Goal: Task Accomplishment & Management: Use online tool/utility

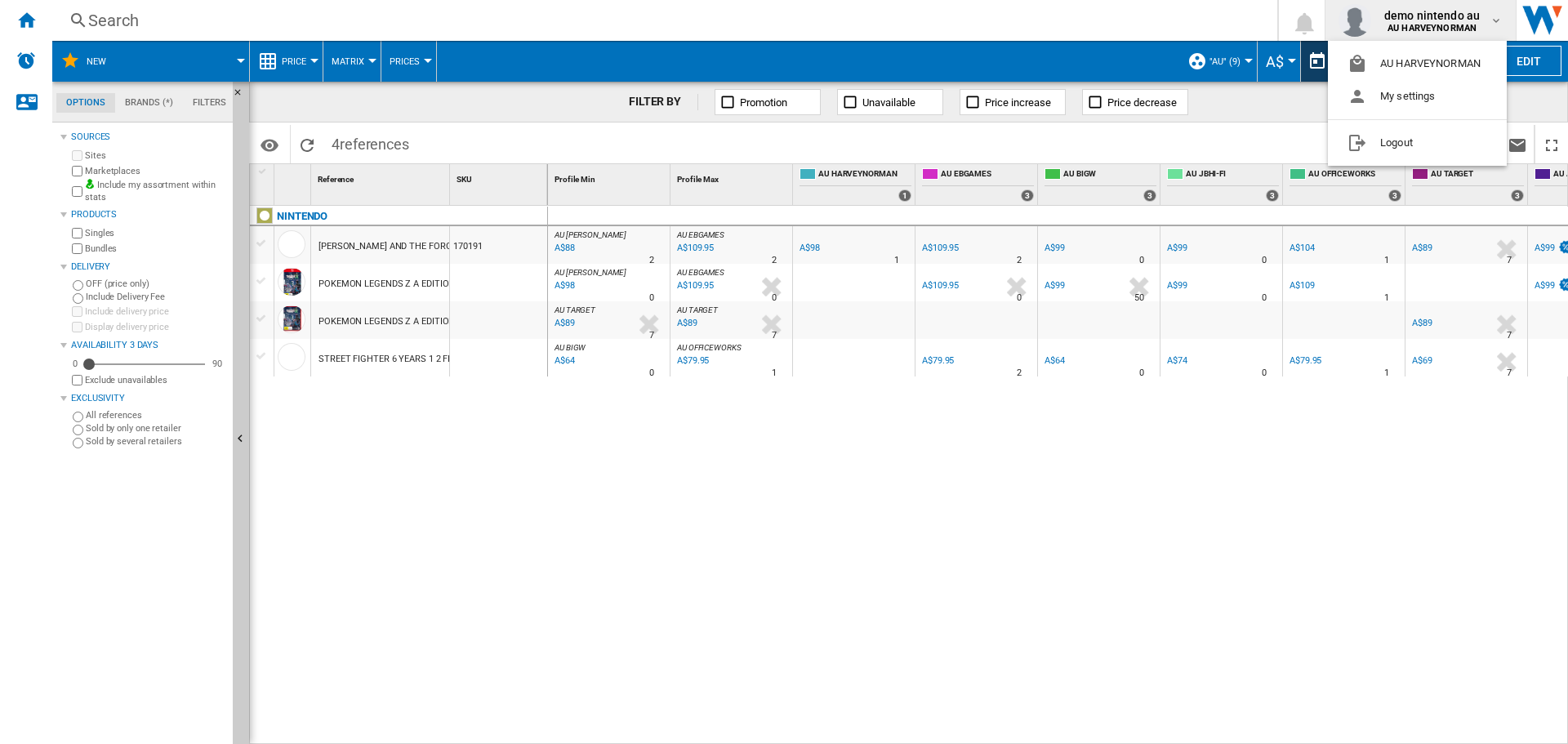
click at [25, 17] on md-backdrop at bounding box center [784, 372] width 1568 height 744
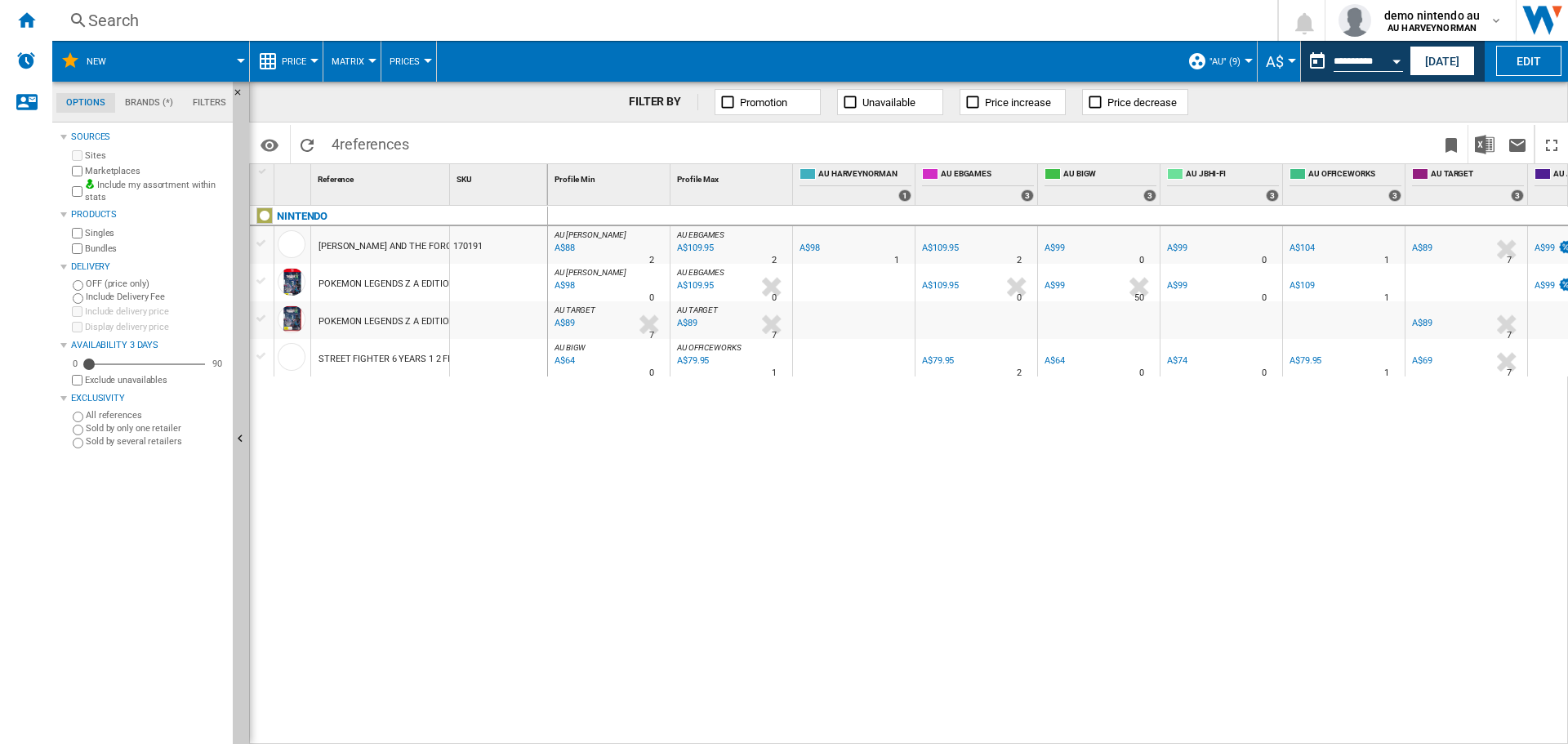
click at [25, 17] on ng-md-icon "Home" at bounding box center [26, 20] width 20 height 20
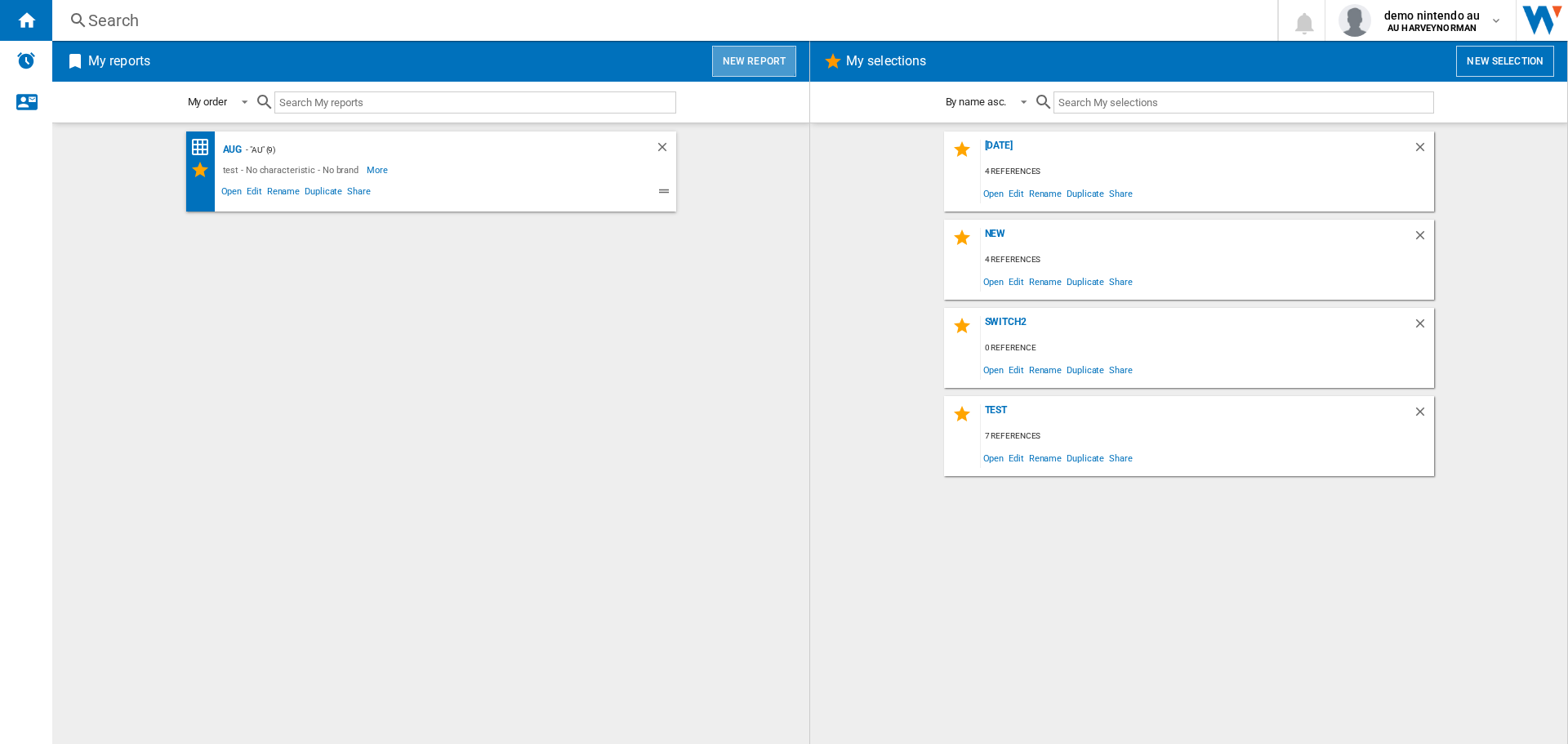
click at [750, 57] on button "New report" at bounding box center [754, 61] width 84 height 31
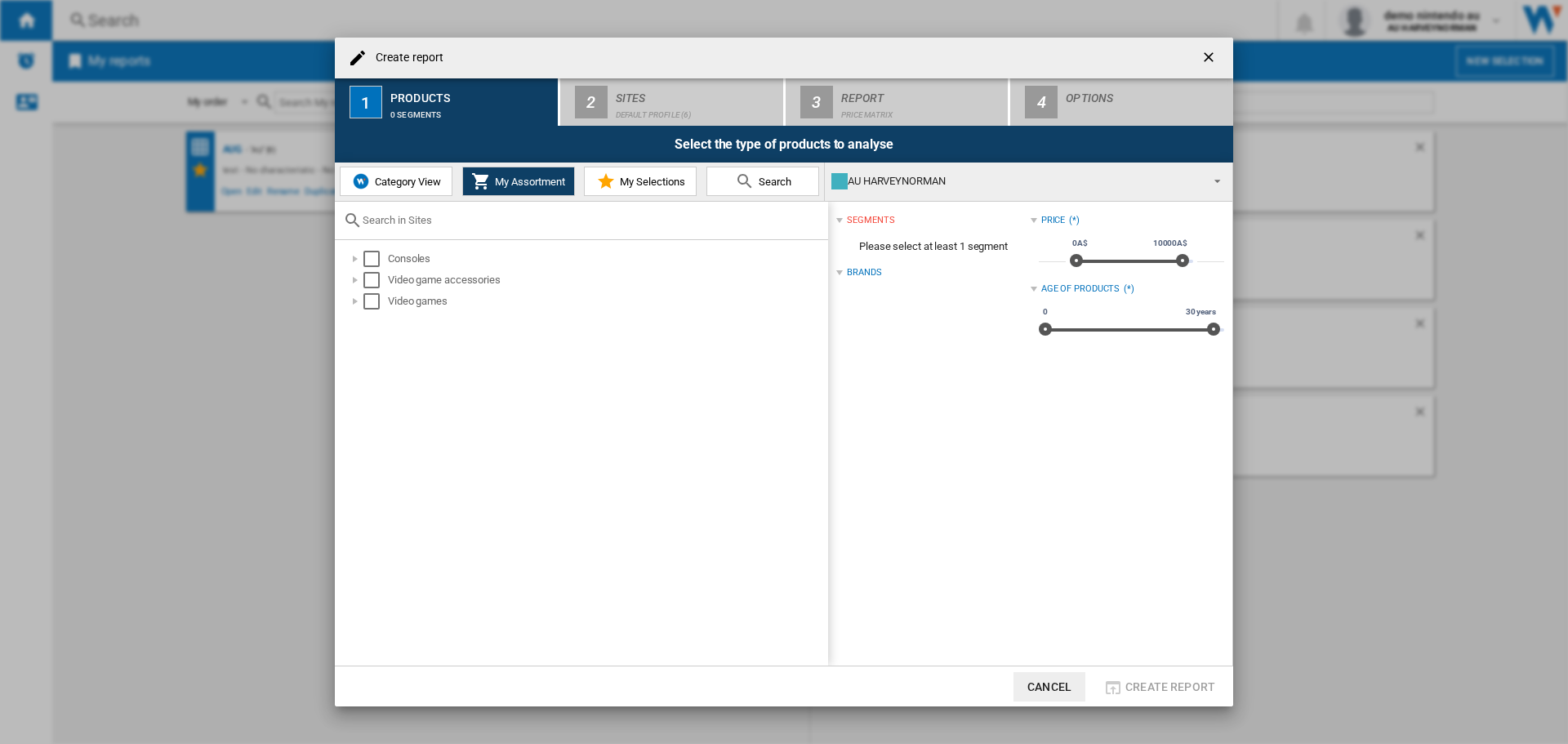
click at [401, 186] on span "Category View" at bounding box center [405, 181] width 71 height 12
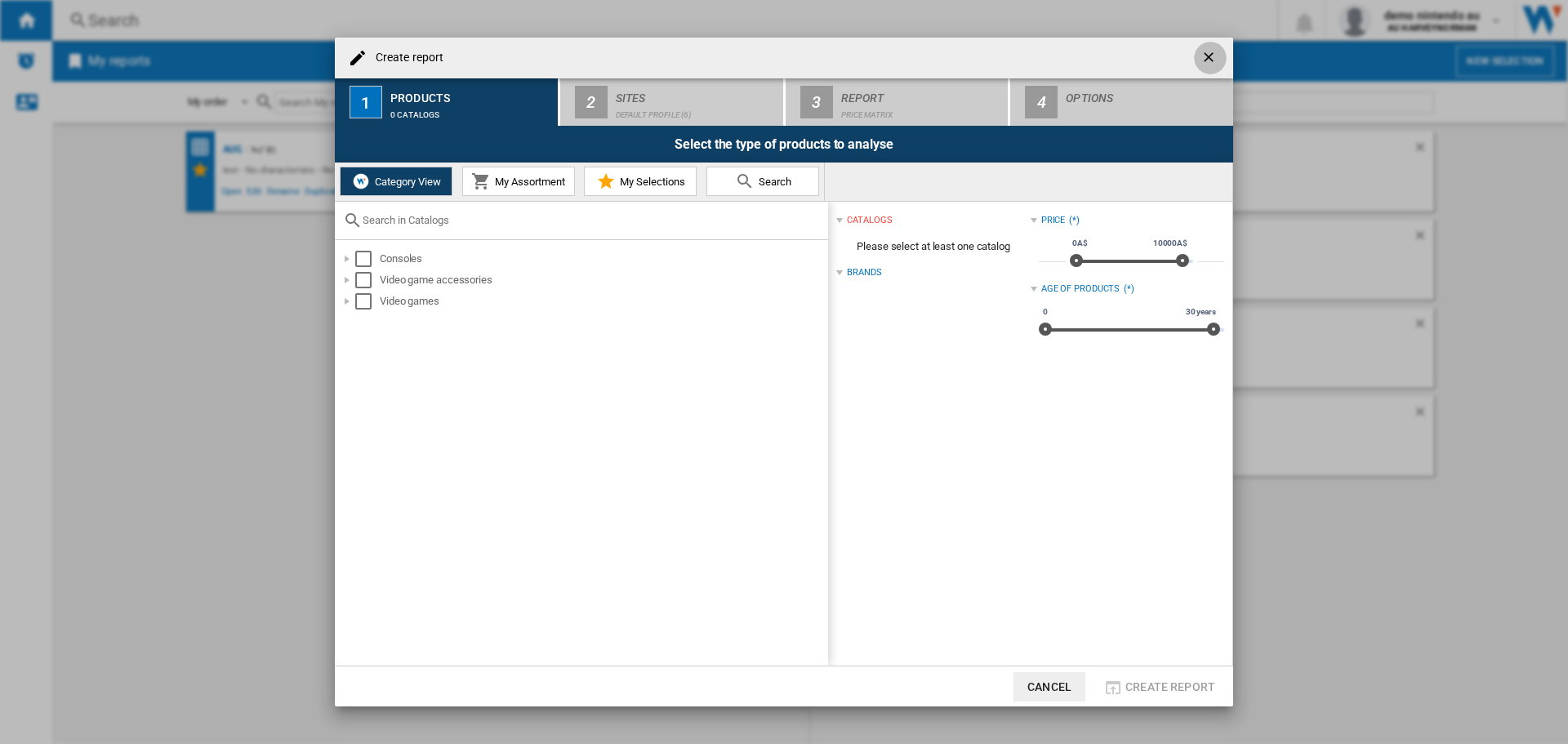
click at [1217, 53] on ng-md-icon "getI18NText('BUTTONS.CLOSE_DIALOG')" at bounding box center [1210, 59] width 20 height 20
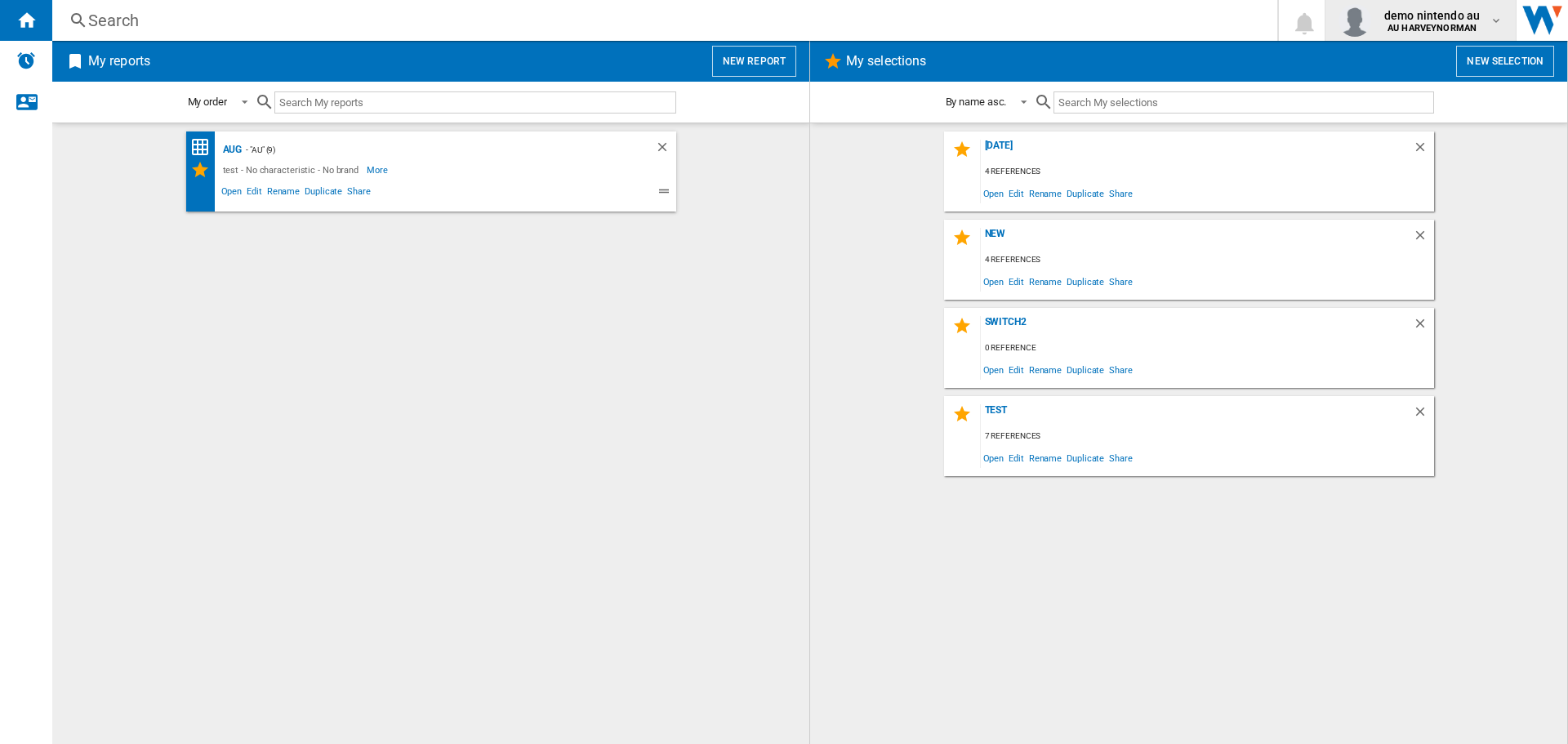
click at [1487, 11] on div "demo nintendo au AU HARVEYNORMAN" at bounding box center [1434, 20] width 112 height 26
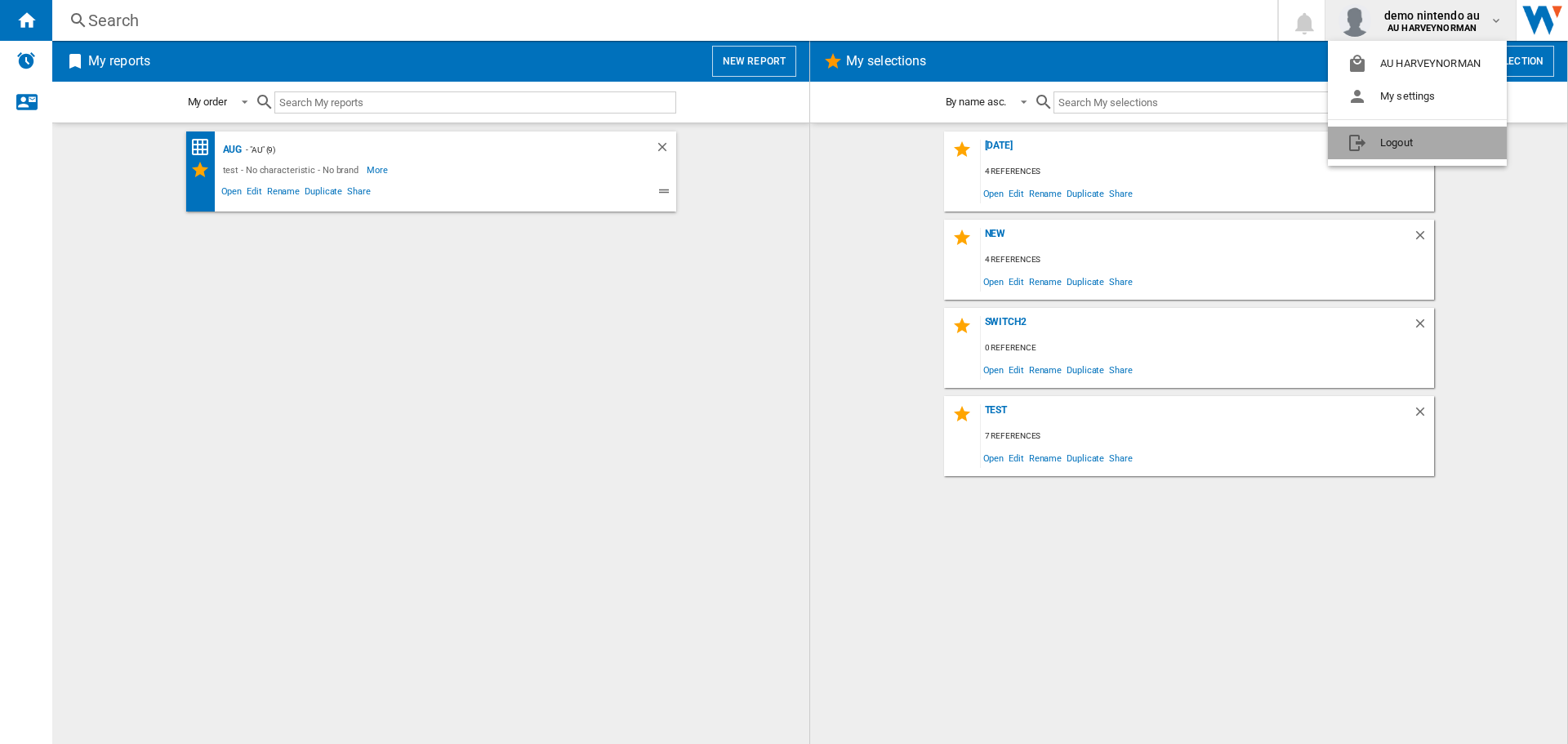
click at [1401, 151] on button "Logout" at bounding box center [1418, 142] width 179 height 33
